Goal: Information Seeking & Learning: Find specific fact

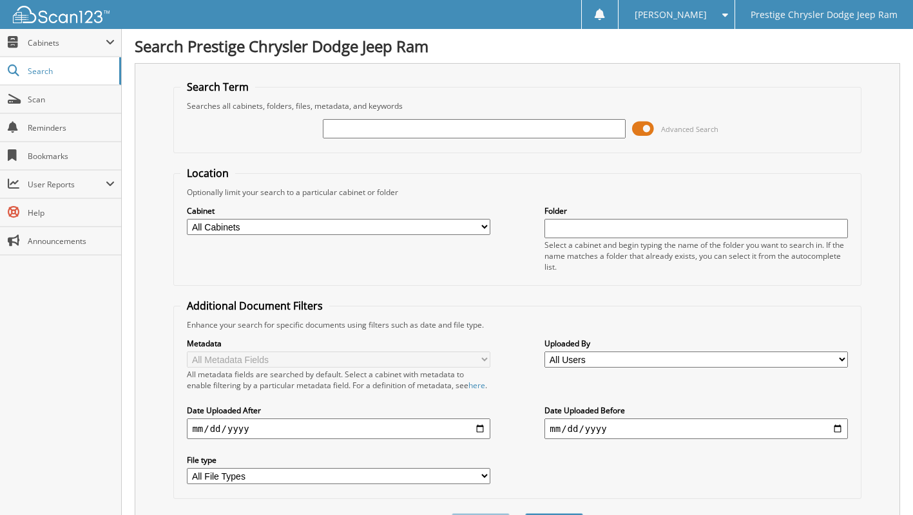
click at [649, 130] on span at bounding box center [643, 128] width 22 height 19
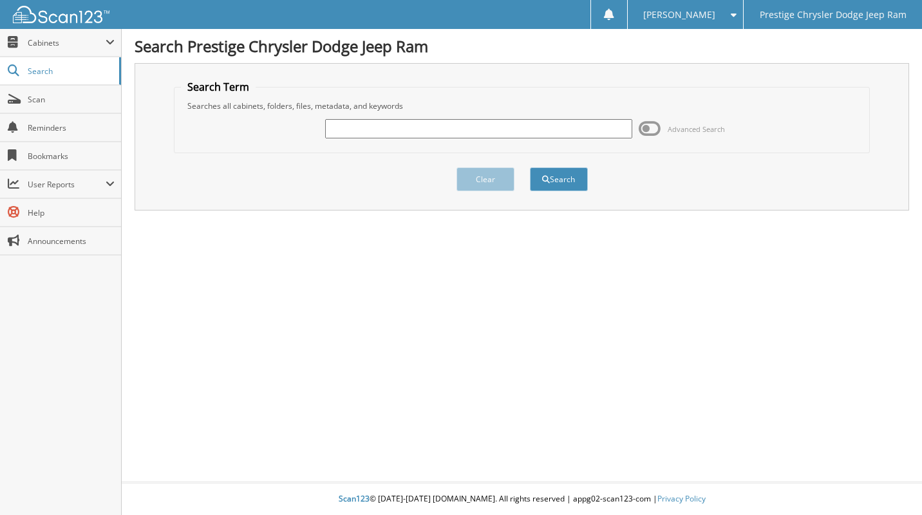
click at [570, 133] on input "text" at bounding box center [478, 128] width 307 height 19
paste input "6185088"
type input "6185088"
click at [569, 175] on button "Search" at bounding box center [559, 179] width 58 height 24
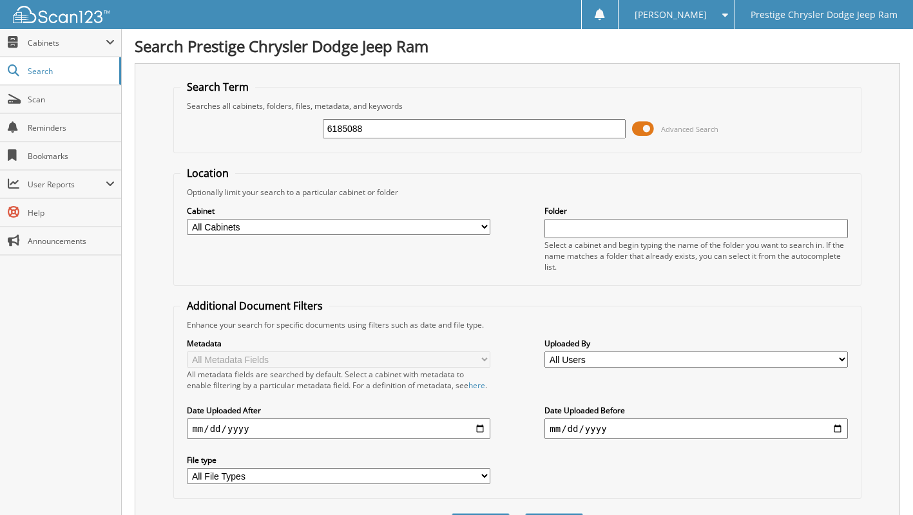
click at [642, 136] on span at bounding box center [643, 128] width 22 height 19
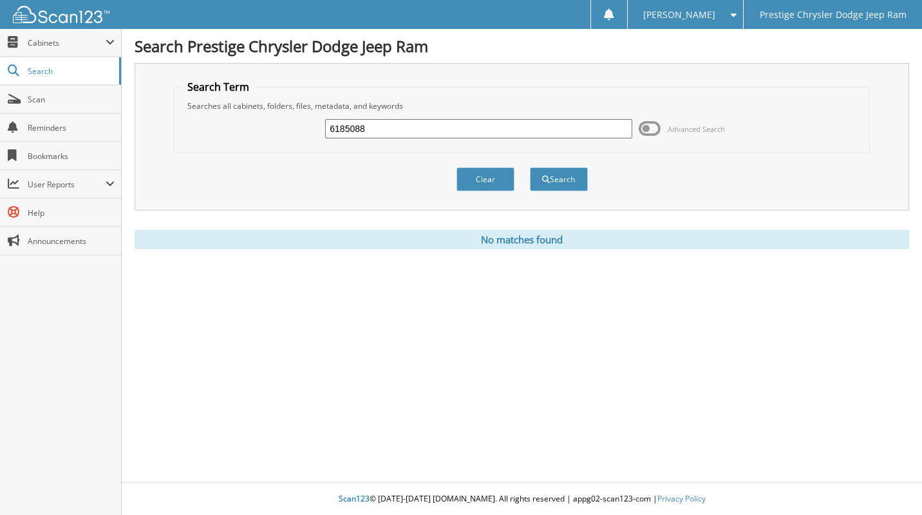
click at [351, 193] on div "Clear Search" at bounding box center [522, 179] width 696 height 52
